Goal: Task Accomplishment & Management: Use online tool/utility

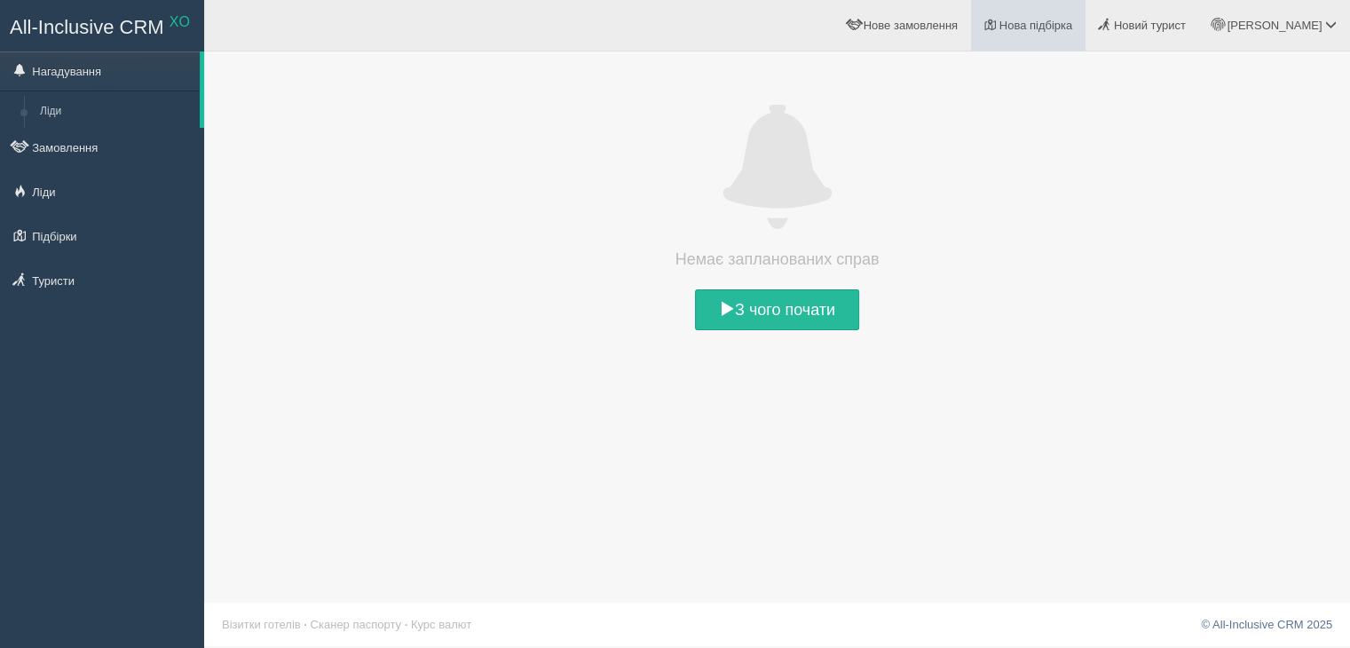
click at [1073, 27] on span "Нова підбірка" at bounding box center [1036, 25] width 74 height 13
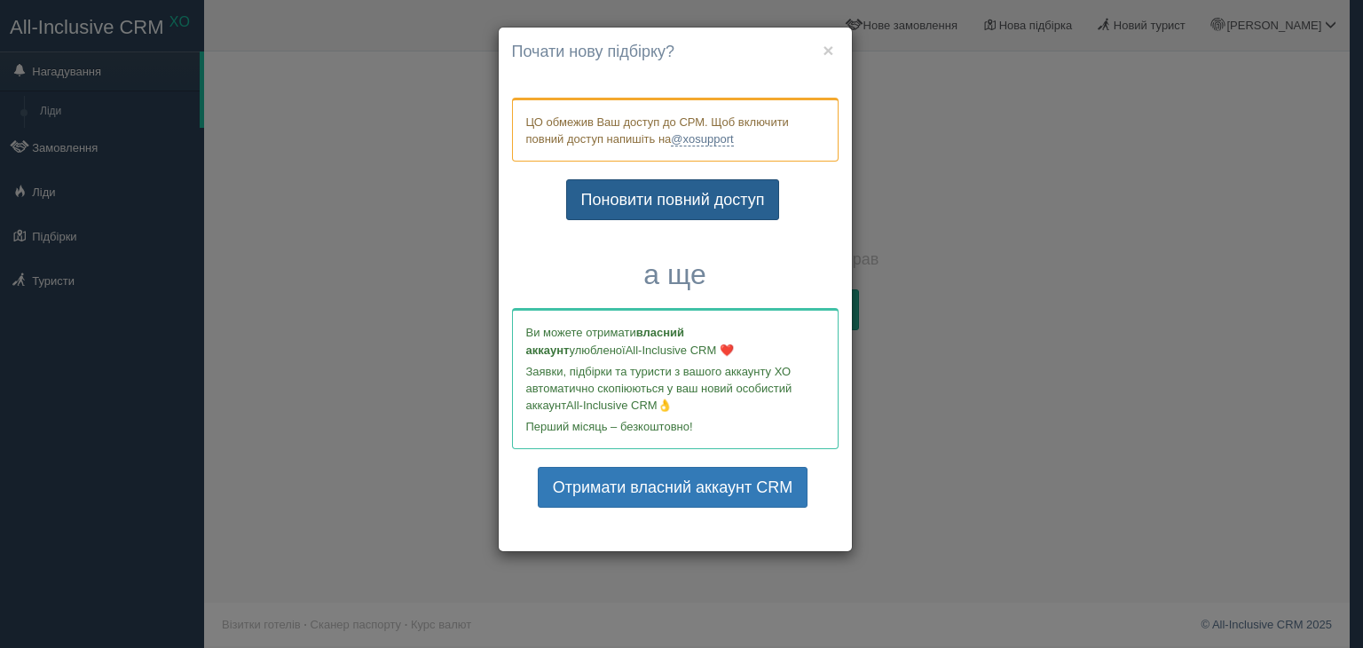
click at [707, 191] on link "Поновити повний доступ" at bounding box center [673, 199] width 214 height 41
click at [827, 52] on button "×" at bounding box center [828, 50] width 11 height 19
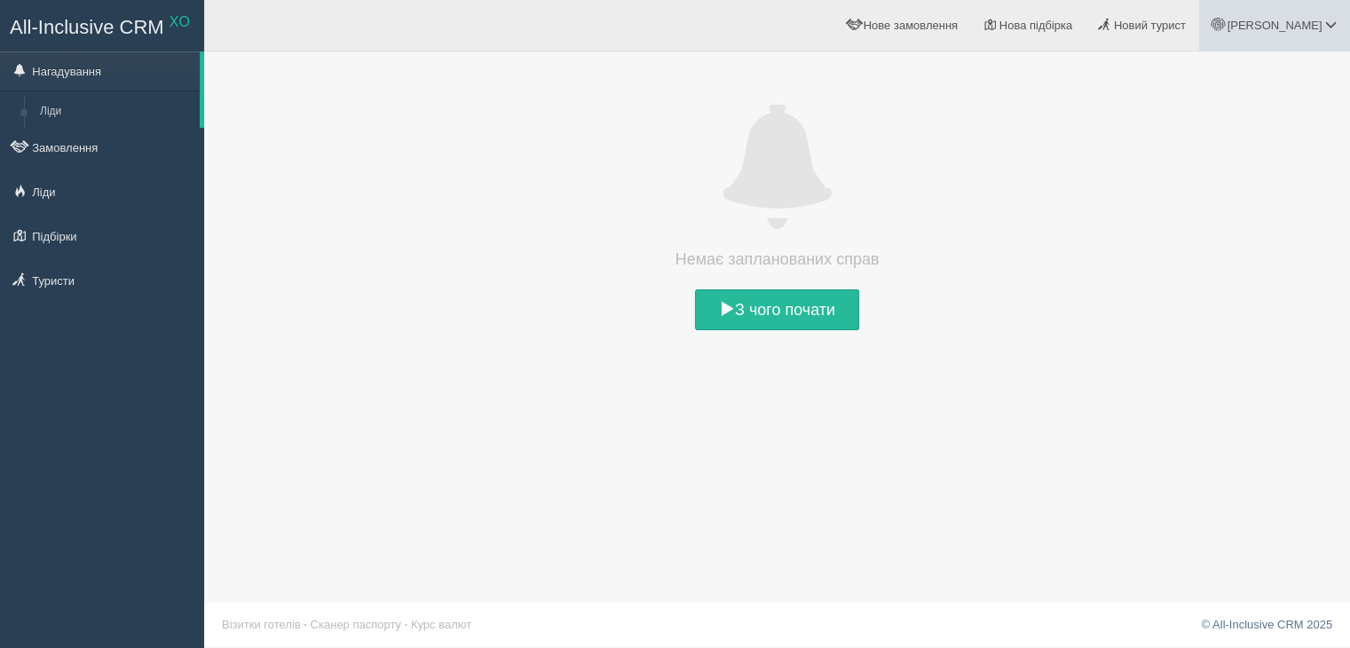
click at [1306, 34] on link "[PERSON_NAME]" at bounding box center [1274, 25] width 151 height 51
click at [1205, 235] on link "Вихід" at bounding box center [1252, 230] width 193 height 38
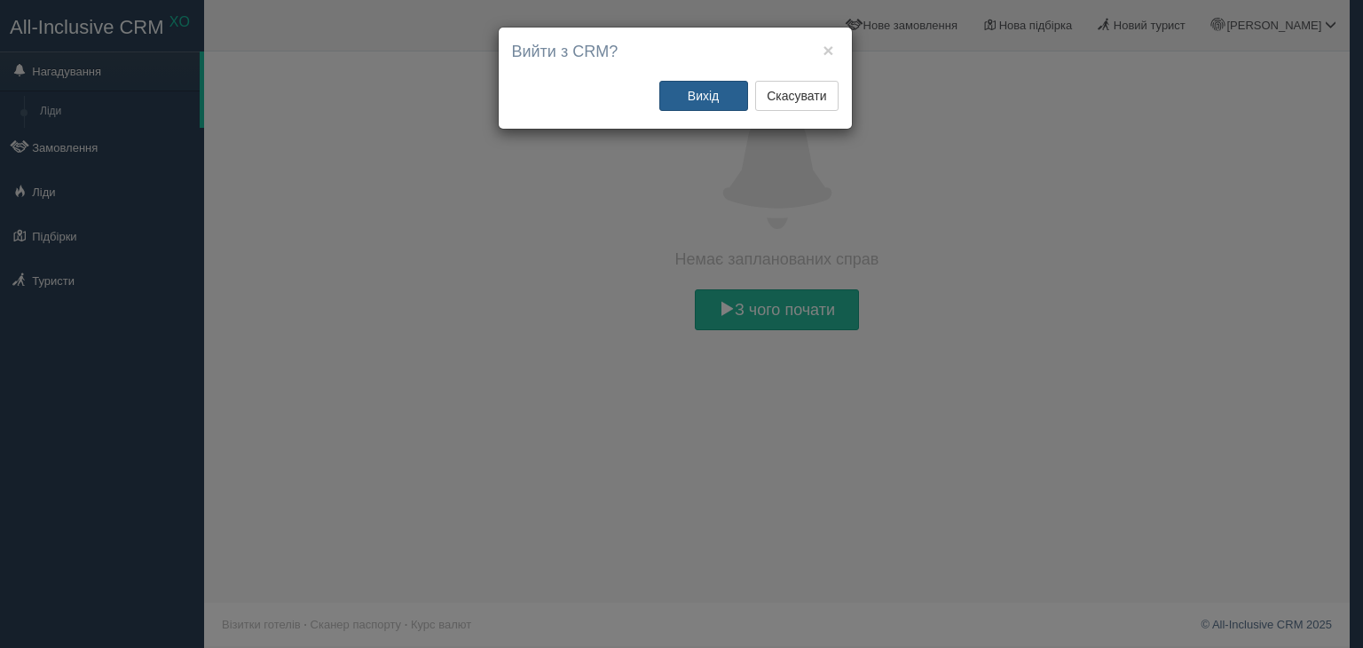
click at [707, 93] on button "Вихід" at bounding box center [703, 96] width 89 height 30
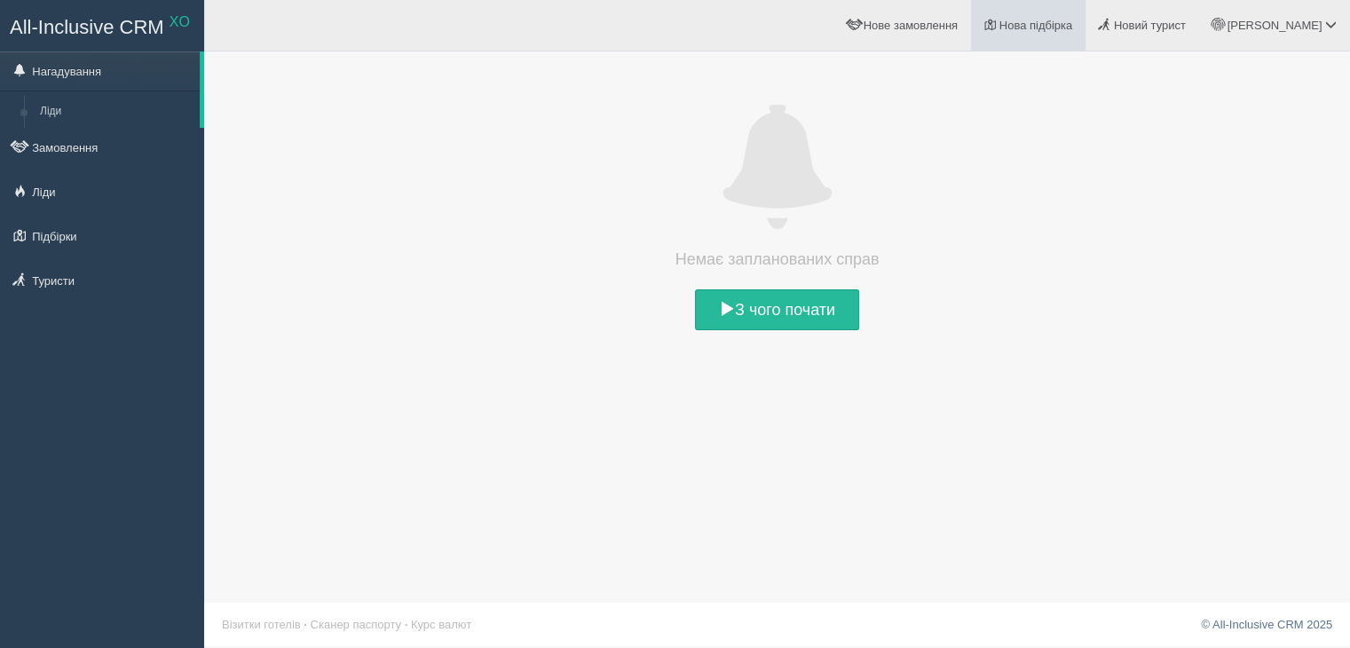
click at [1073, 29] on span "Нова підбірка" at bounding box center [1036, 25] width 74 height 13
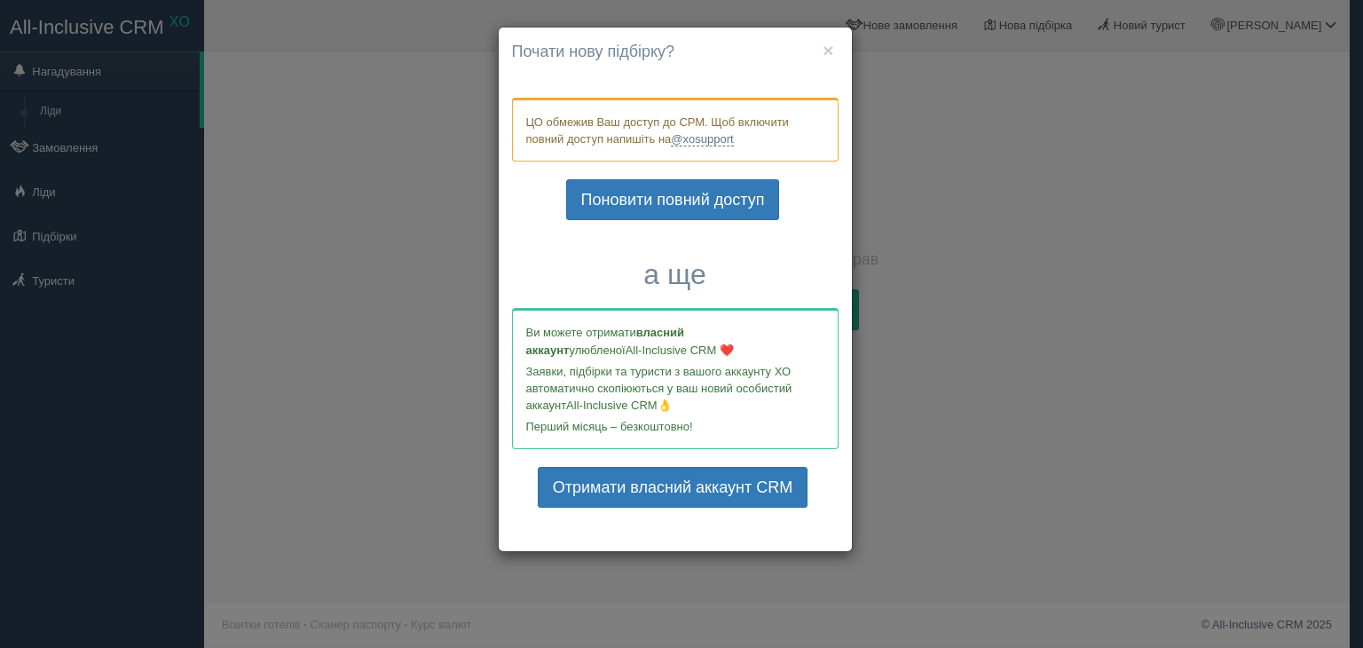
click at [836, 47] on h4 "Почати нову підбірку?" at bounding box center [675, 52] width 327 height 23
click at [824, 47] on button "×" at bounding box center [828, 50] width 11 height 19
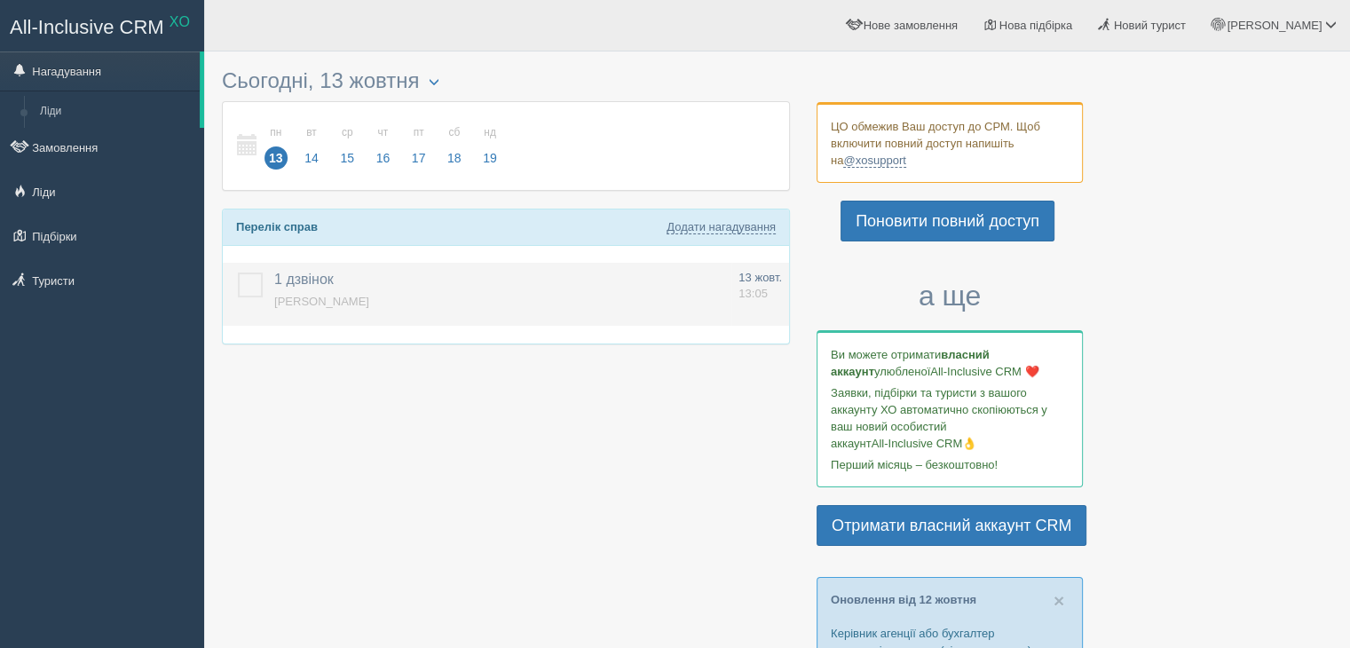
click at [312, 282] on span "1 дзвінок" at bounding box center [303, 279] width 59 height 15
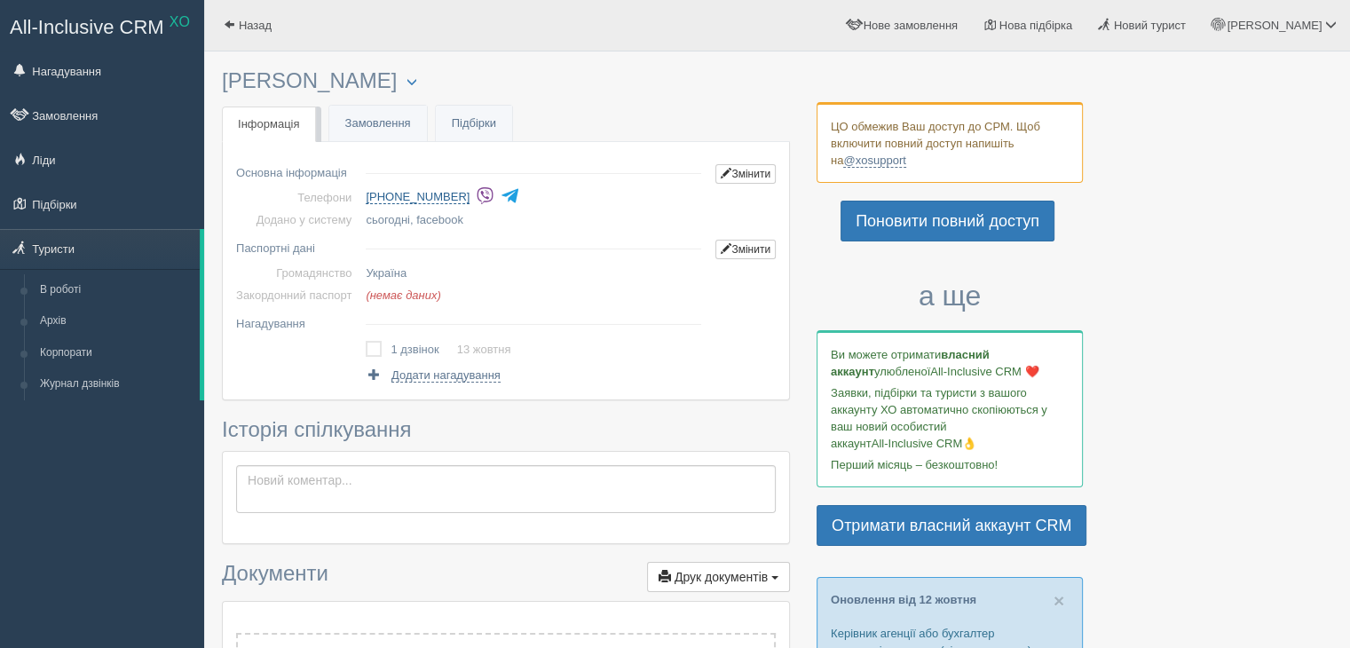
click at [412, 194] on link "[PHONE_NUMBER]" at bounding box center [418, 197] width 104 height 14
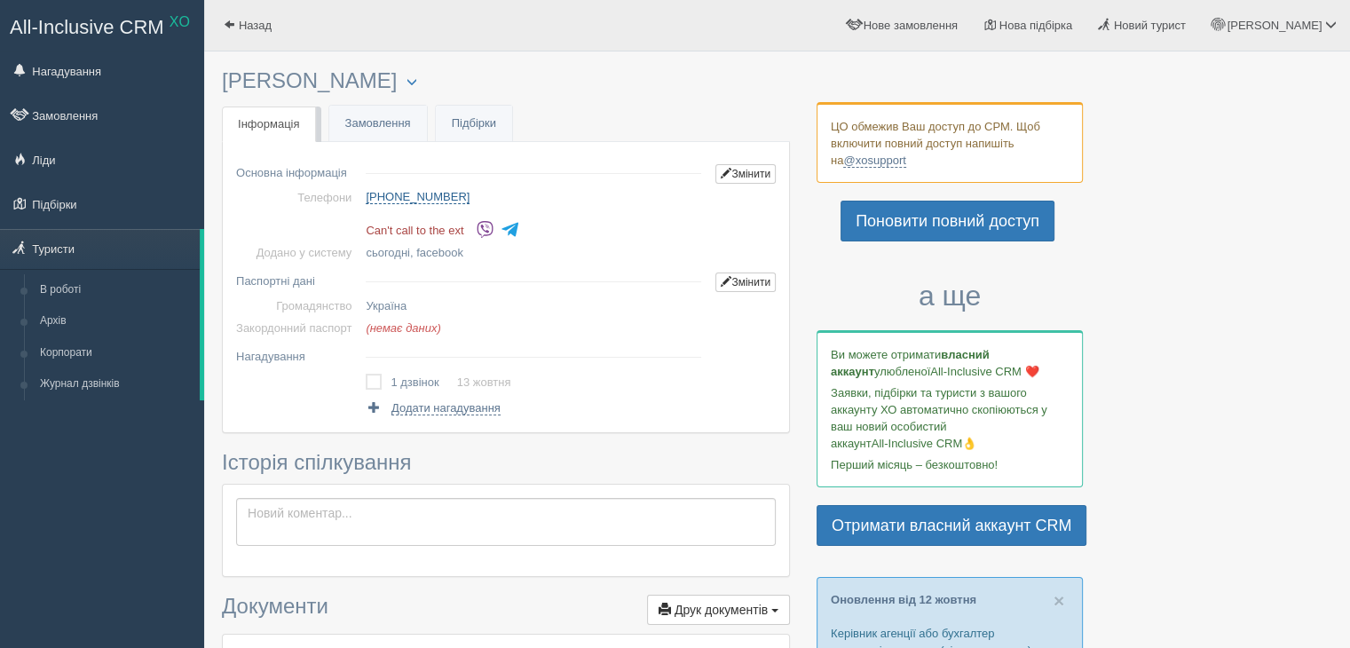
click at [415, 192] on link "[PHONE_NUMBER]" at bounding box center [418, 197] width 104 height 14
click at [428, 191] on link "[PHONE_NUMBER]" at bounding box center [418, 197] width 104 height 14
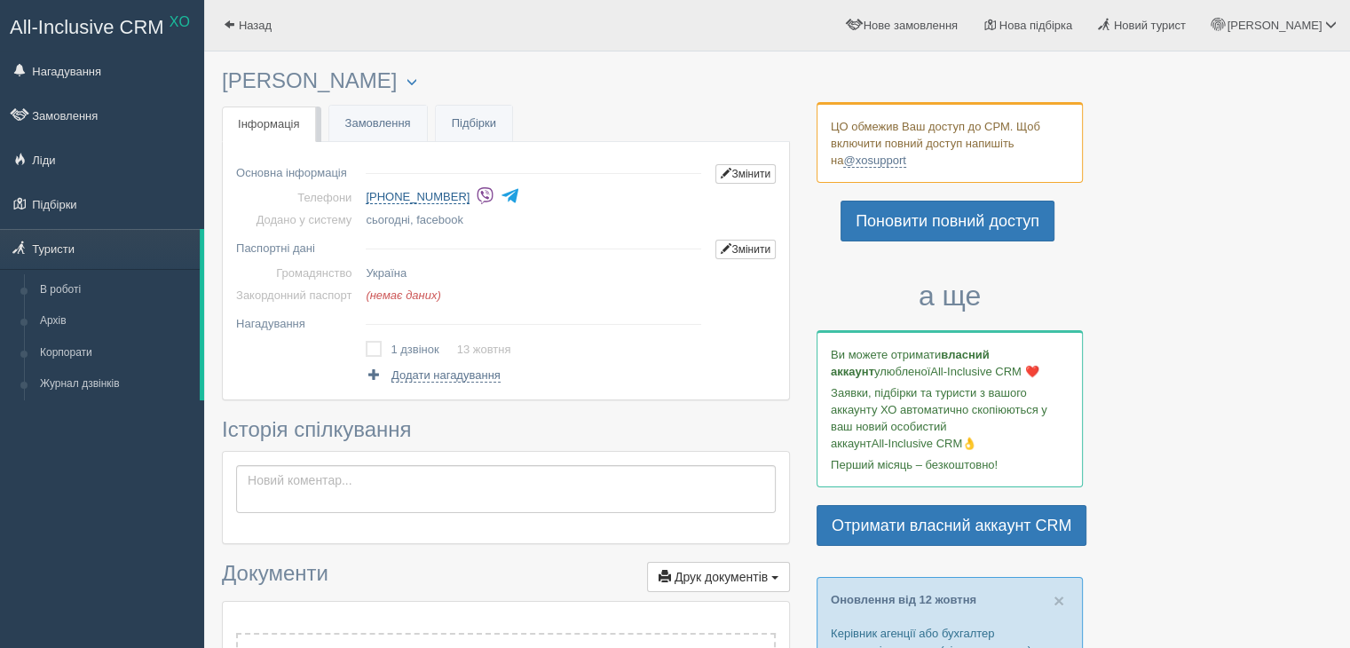
click at [424, 193] on link "[PHONE_NUMBER]" at bounding box center [418, 197] width 104 height 14
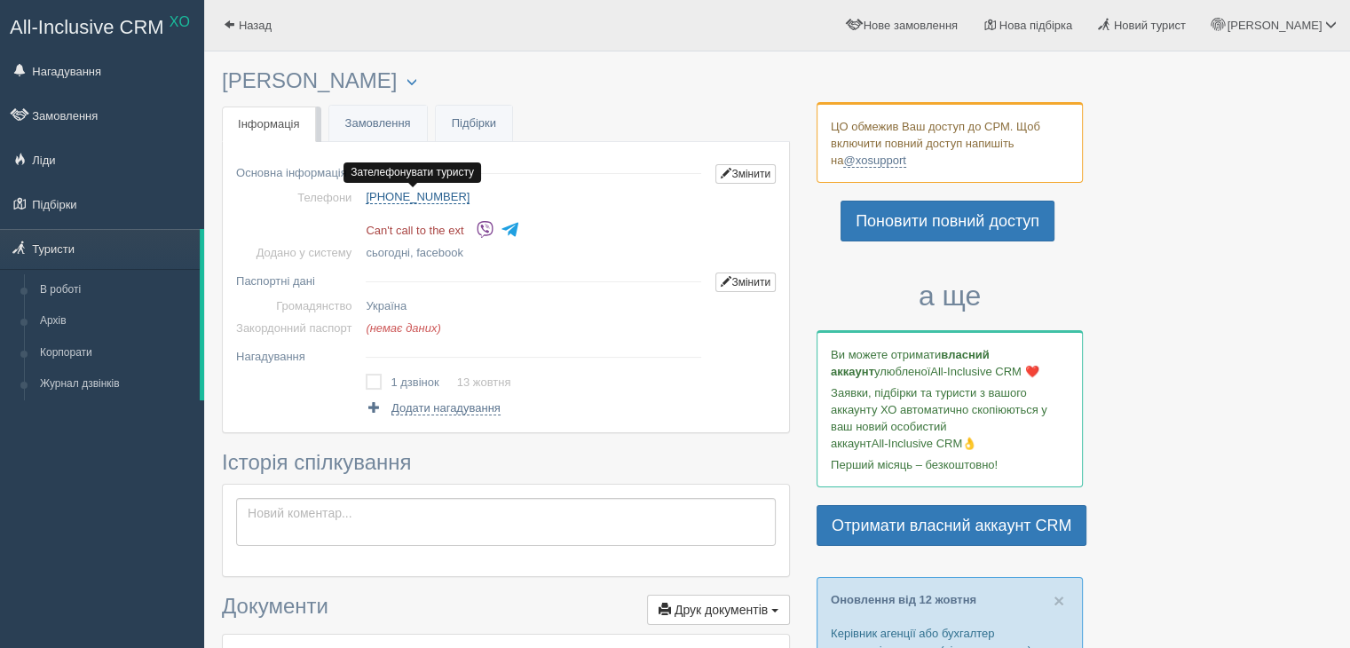
click at [426, 196] on link "[PHONE_NUMBER]" at bounding box center [418, 197] width 104 height 14
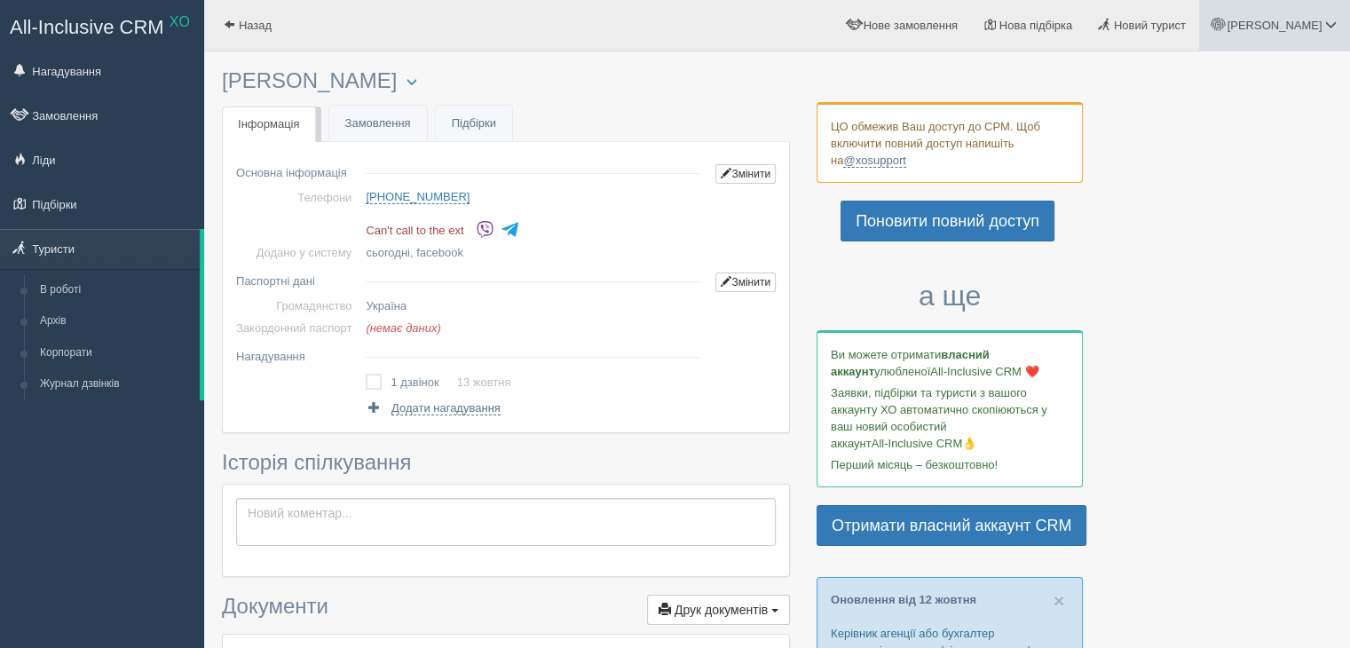
click at [1330, 26] on span at bounding box center [1331, 25] width 12 height 12
click at [1225, 82] on span "Мій профіль" at bounding box center [1225, 78] width 66 height 13
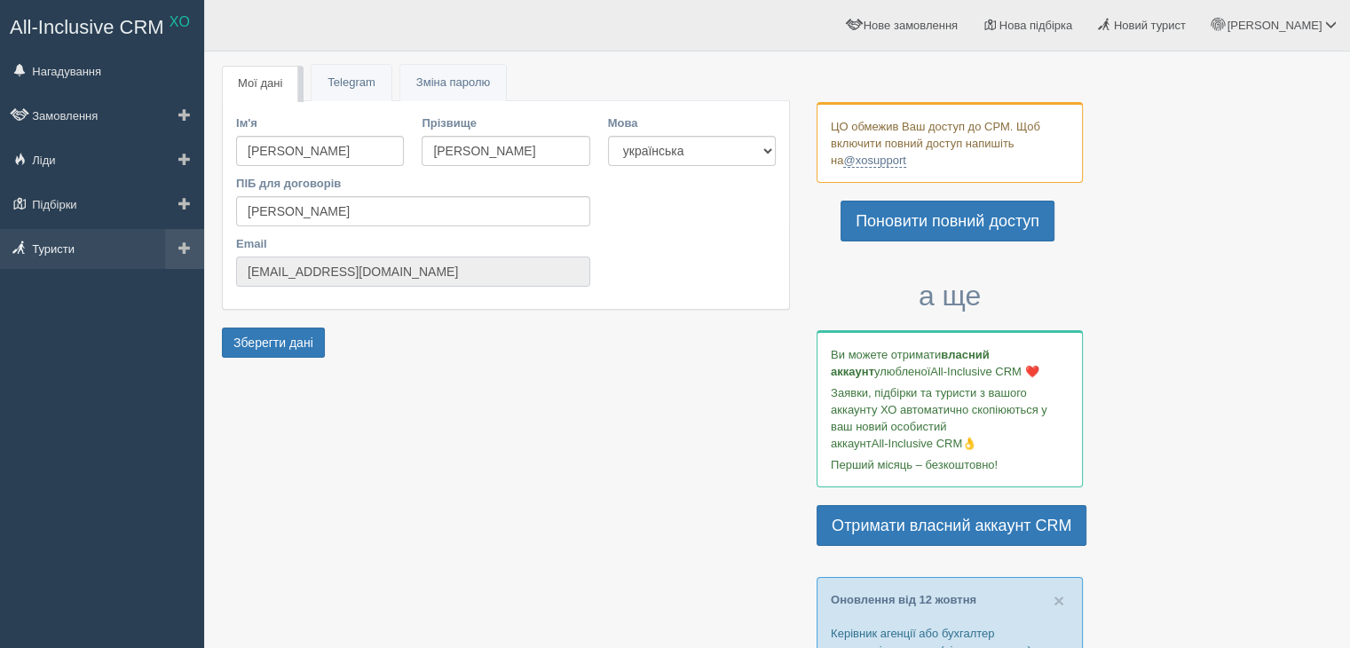
drag, startPoint x: 369, startPoint y: 280, endPoint x: 131, endPoint y: 262, distance: 238.5
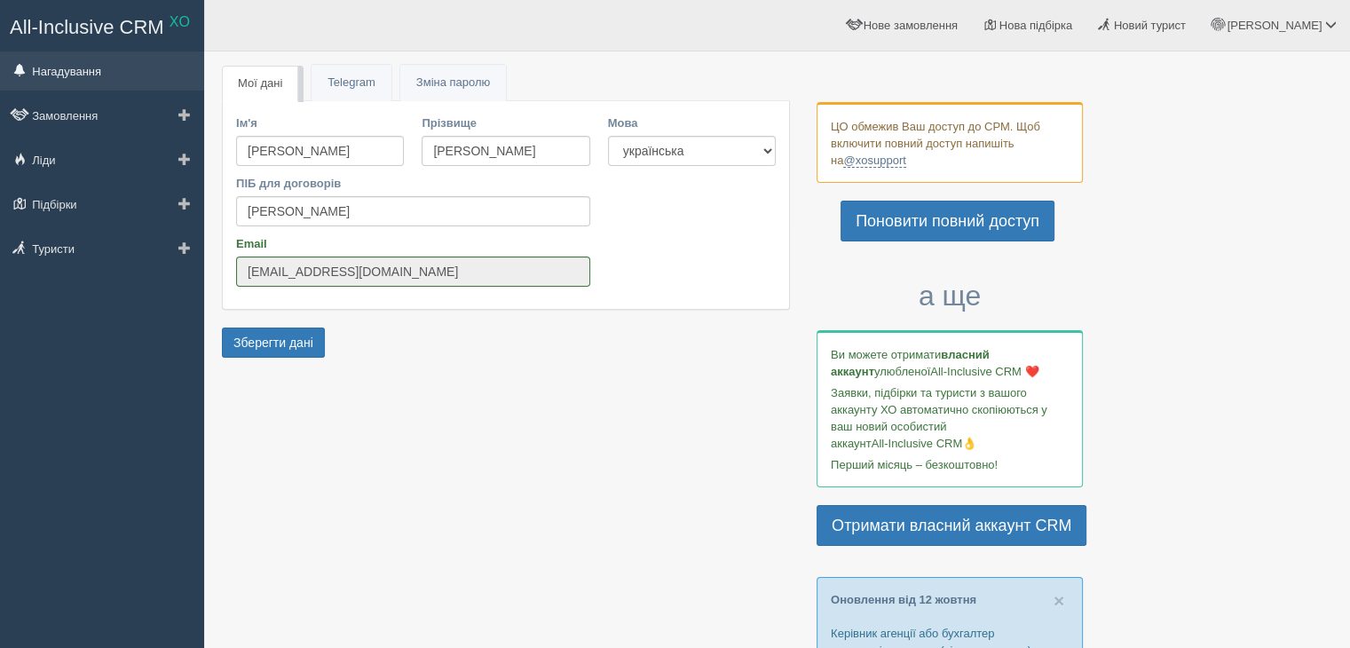
click at [135, 81] on link "Нагадування" at bounding box center [102, 70] width 204 height 39
